Goal: Obtain resource: Obtain resource

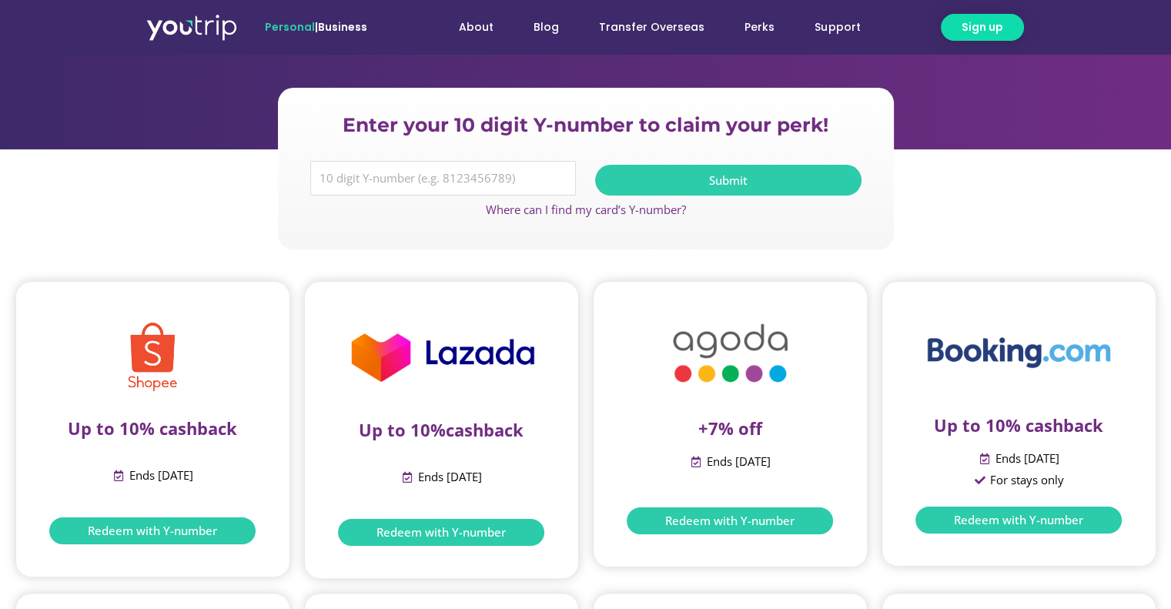
scroll to position [231, 0]
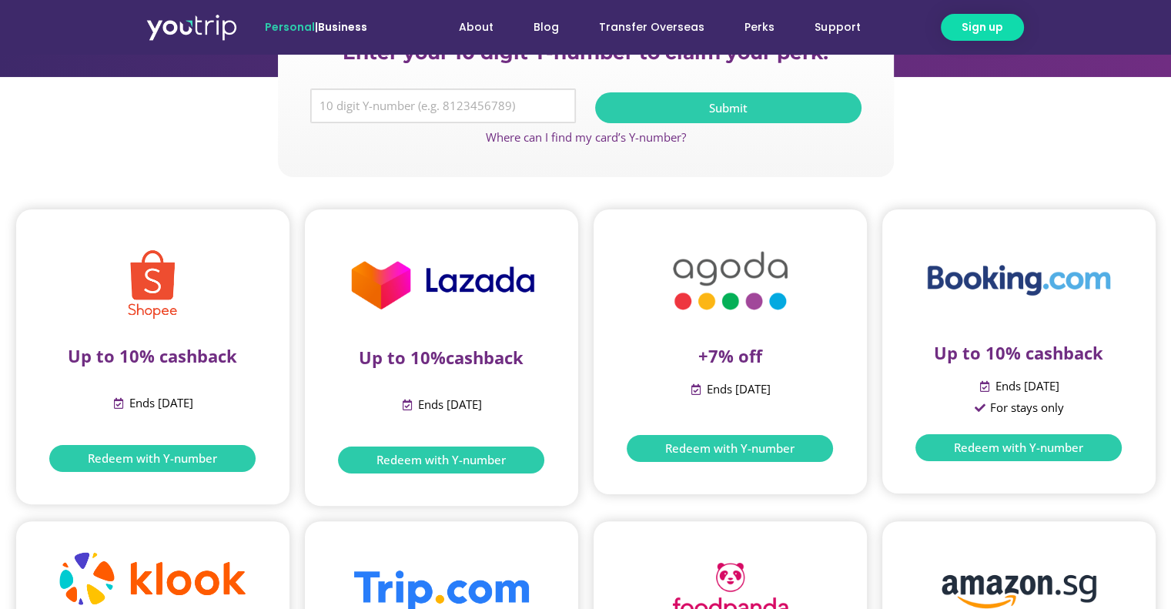
click at [457, 108] on input "Y Number" at bounding box center [443, 106] width 266 height 35
click at [424, 104] on input "Y Number" at bounding box center [443, 106] width 266 height 35
type input "8169845234"
click at [765, 113] on button "Submit" at bounding box center [728, 107] width 266 height 31
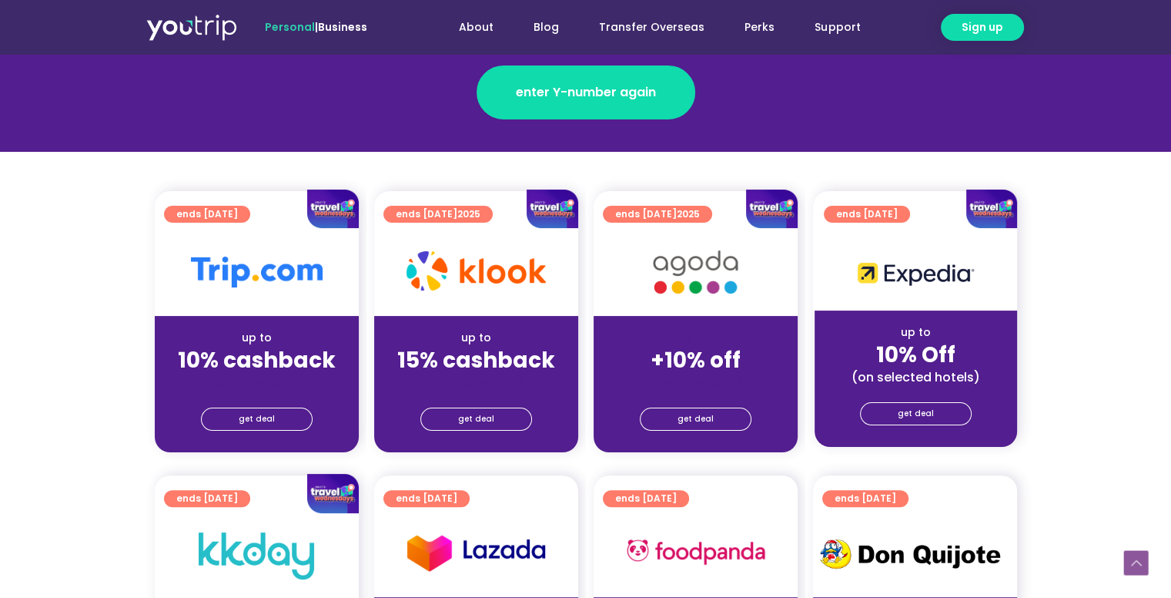
scroll to position [308, 0]
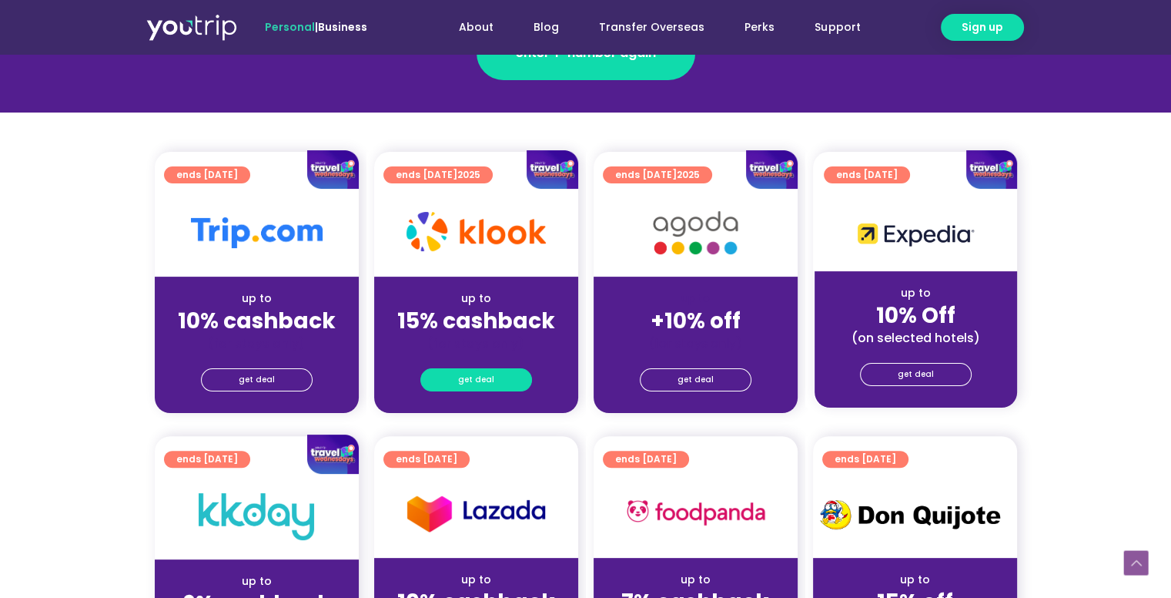
click at [471, 374] on span "get deal" at bounding box center [476, 380] width 36 height 22
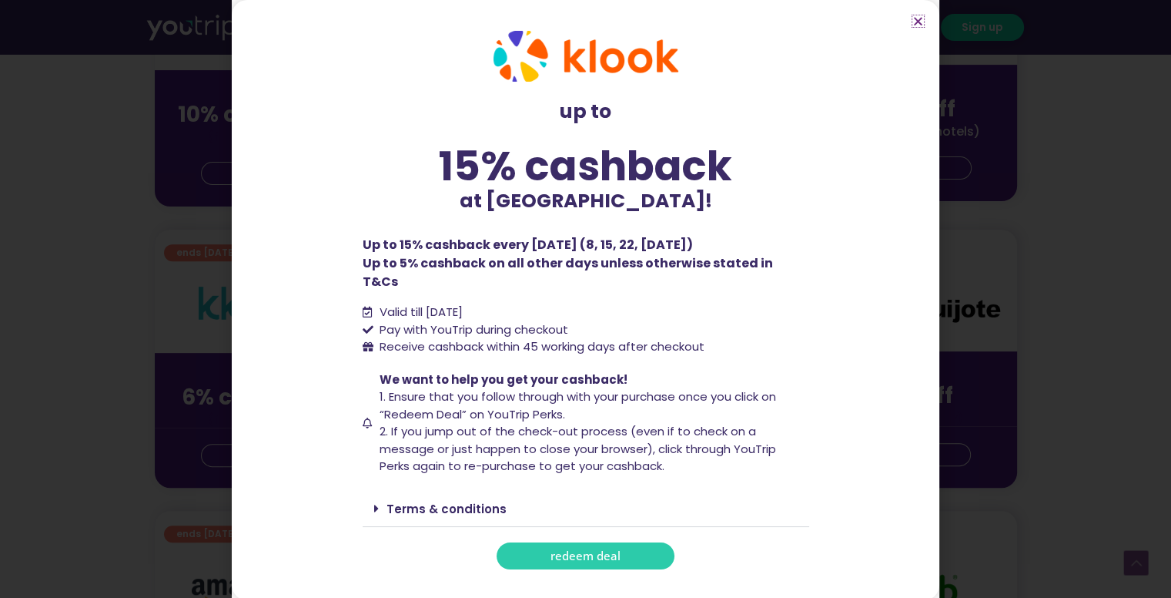
scroll to position [539, 0]
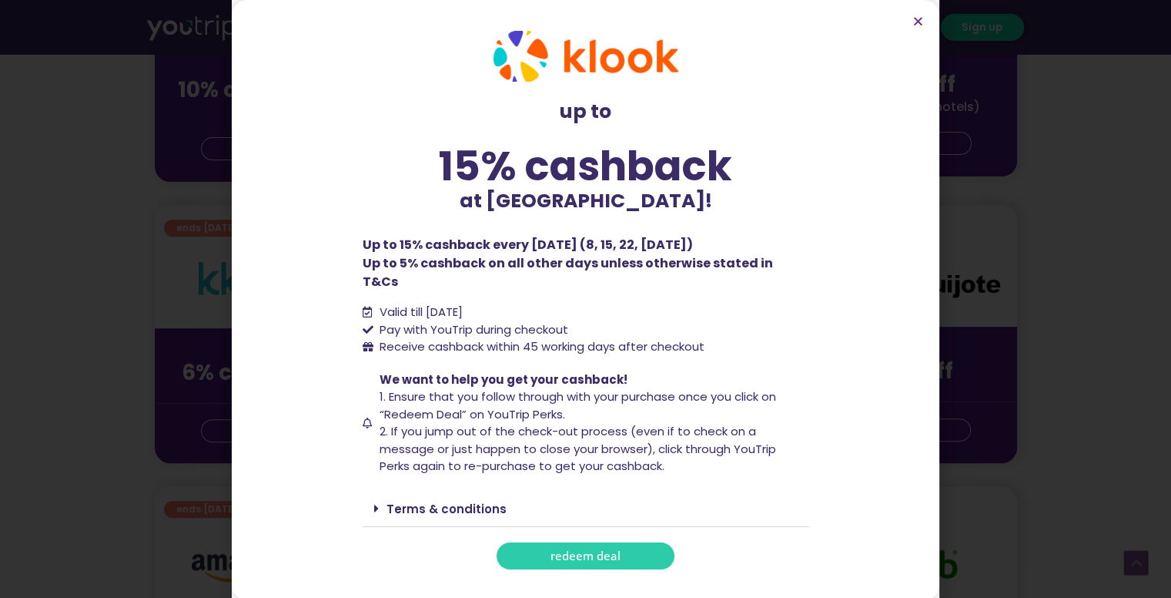
click at [431, 503] on link "Terms & conditions" at bounding box center [447, 509] width 120 height 16
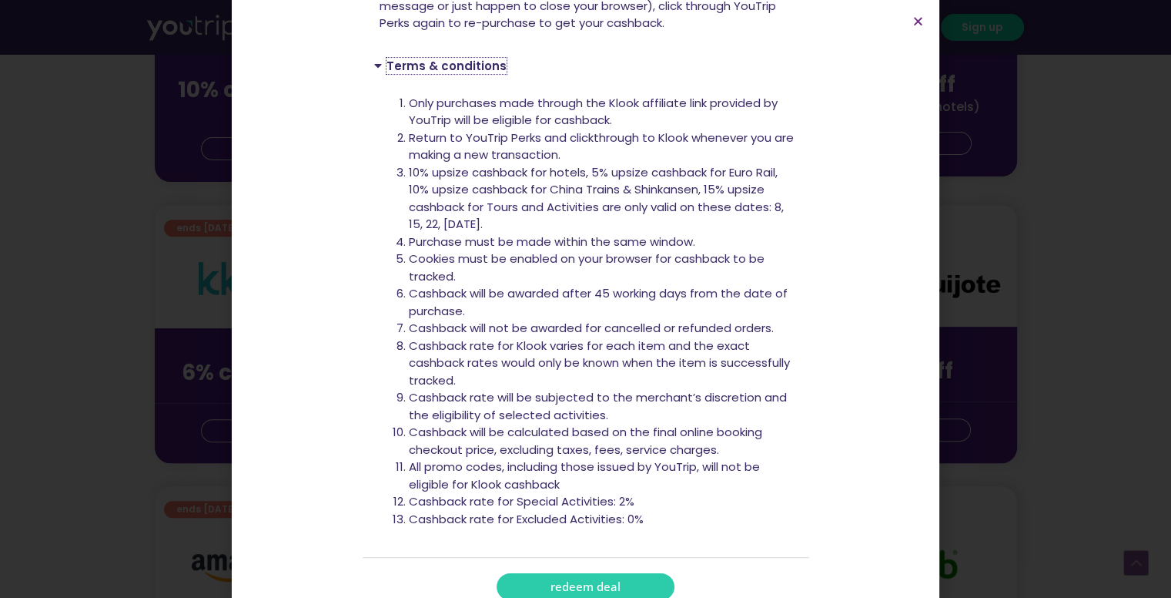
scroll to position [445, 0]
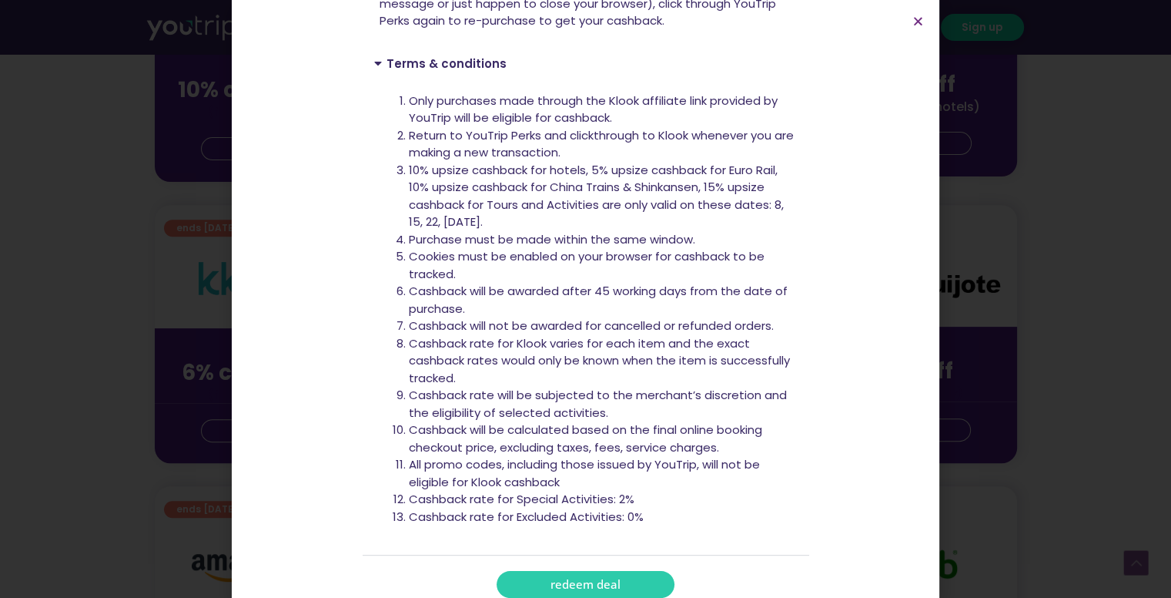
click at [615, 571] on link "redeem deal" at bounding box center [586, 584] width 178 height 27
